Goal: Complete application form

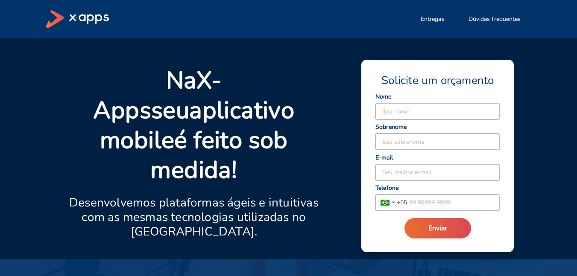
click at [417, 102] on div "Seu nome" at bounding box center [437, 107] width 125 height 25
click at [411, 107] on input at bounding box center [438, 111] width 124 height 16
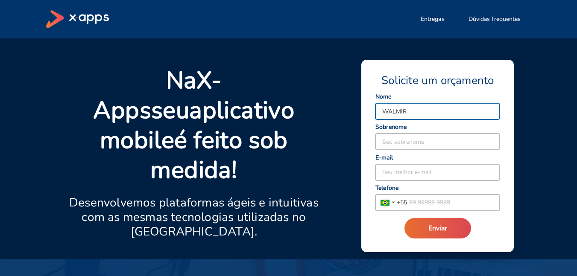
type input "WALMIR"
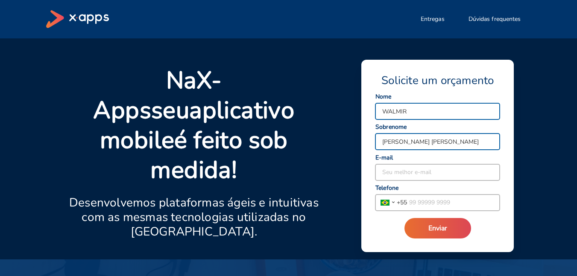
type input "[PERSON_NAME] [PERSON_NAME]"
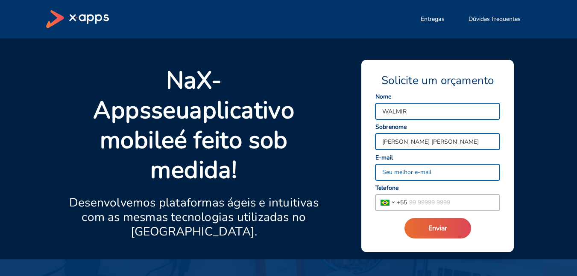
click at [408, 171] on input at bounding box center [438, 173] width 124 height 16
type input "[EMAIL_ADDRESS][DOMAIN_NAME]"
click at [422, 199] on input "tel" at bounding box center [453, 203] width 93 height 16
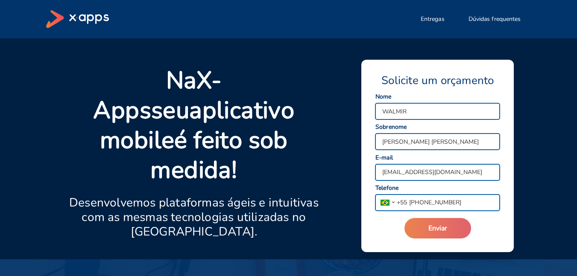
type input "[PHONE_NUMBER]"
click at [418, 225] on button "Enviar" at bounding box center [438, 228] width 67 height 21
